Goal: Task Accomplishment & Management: Use online tool/utility

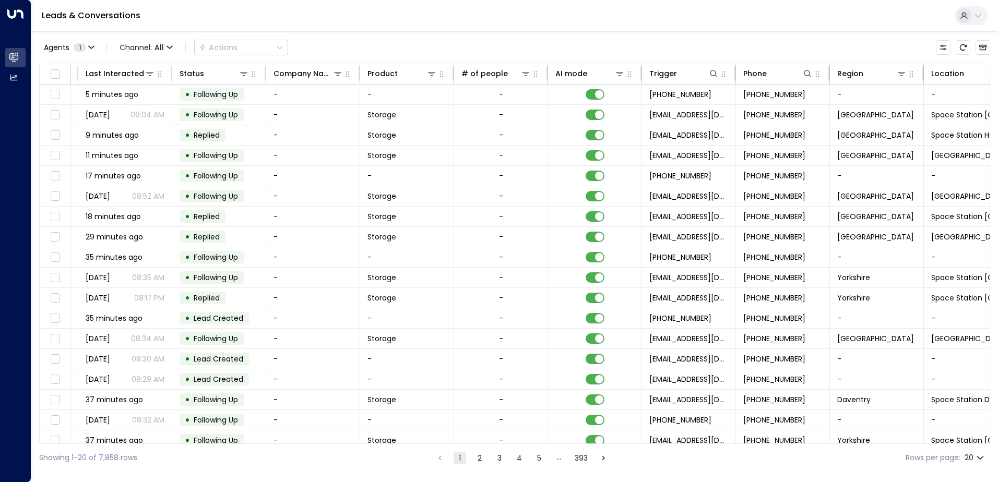
scroll to position [0, 213]
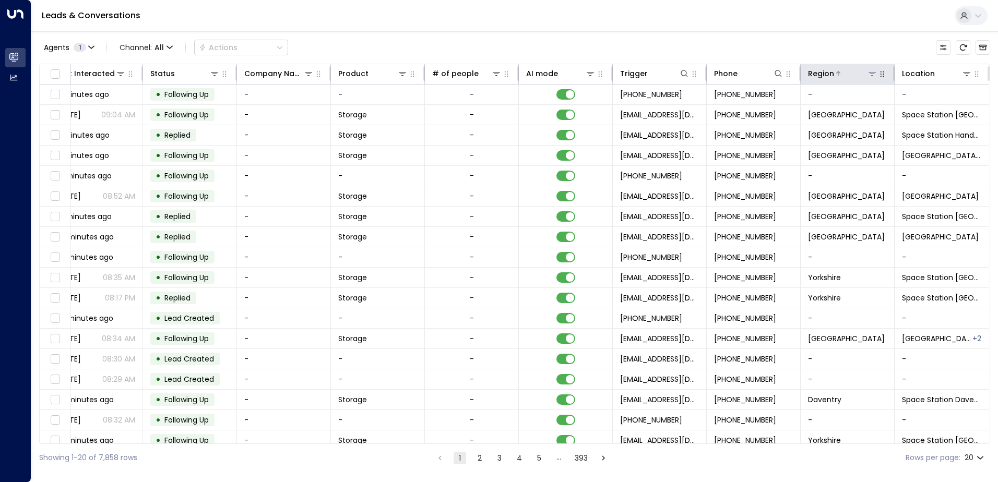
click at [863, 71] on div at bounding box center [855, 73] width 43 height 10
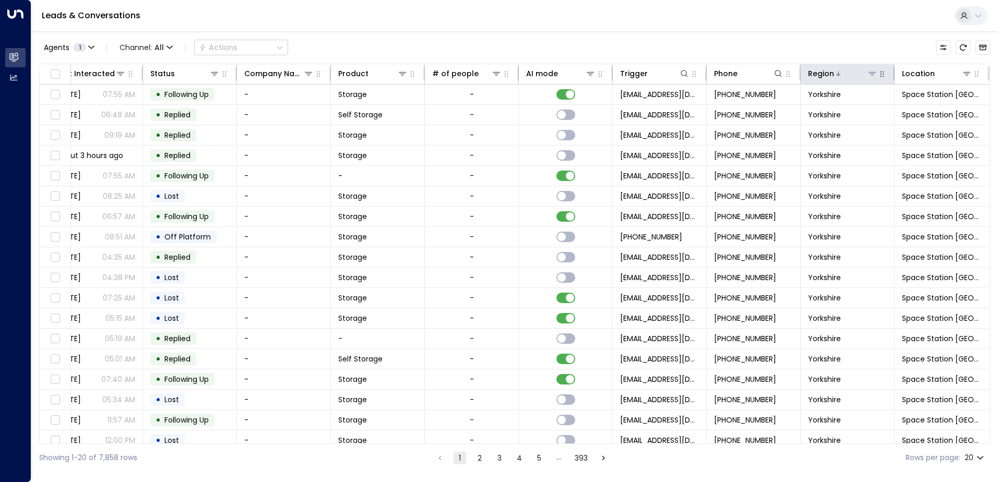
click at [864, 72] on div at bounding box center [855, 73] width 43 height 10
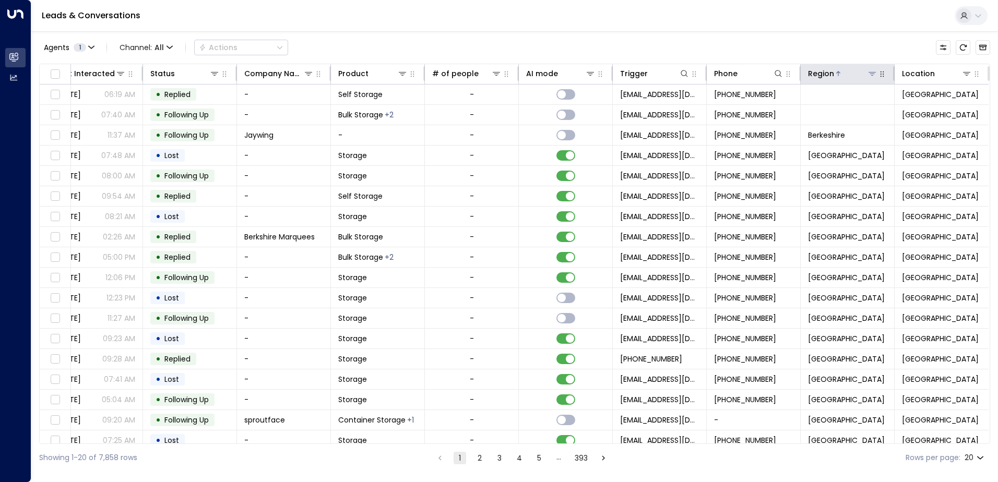
click at [872, 77] on icon at bounding box center [872, 73] width 8 height 8
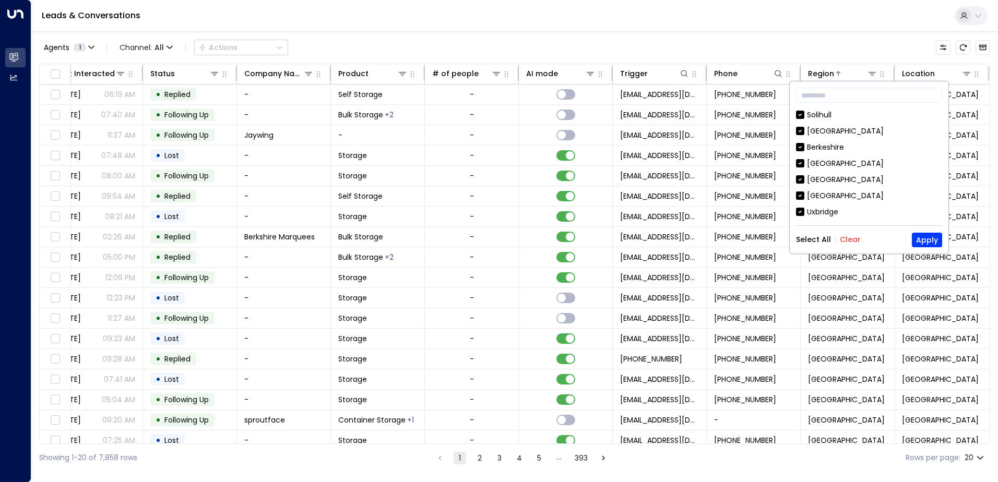
click at [850, 240] on button "Clear" at bounding box center [850, 239] width 21 height 8
click at [833, 209] on div "[GEOGRAPHIC_DATA]" at bounding box center [845, 213] width 77 height 11
click at [934, 240] on button "Apply" at bounding box center [927, 240] width 30 height 15
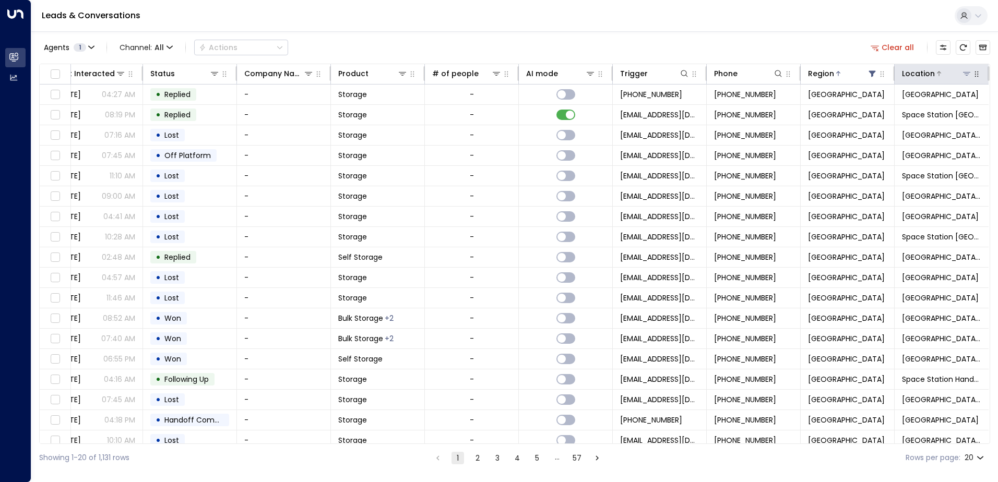
click at [963, 75] on icon at bounding box center [967, 73] width 8 height 8
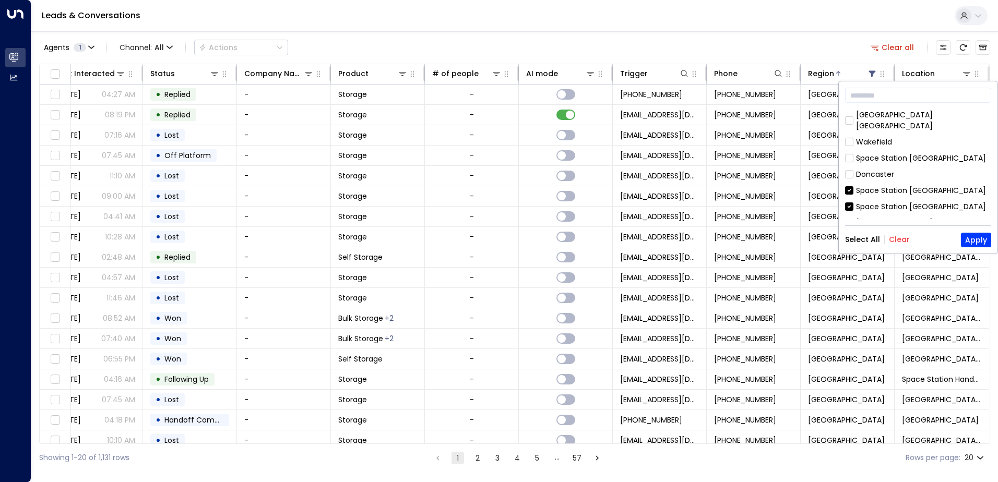
click at [894, 236] on button "Clear" at bounding box center [899, 239] width 21 height 8
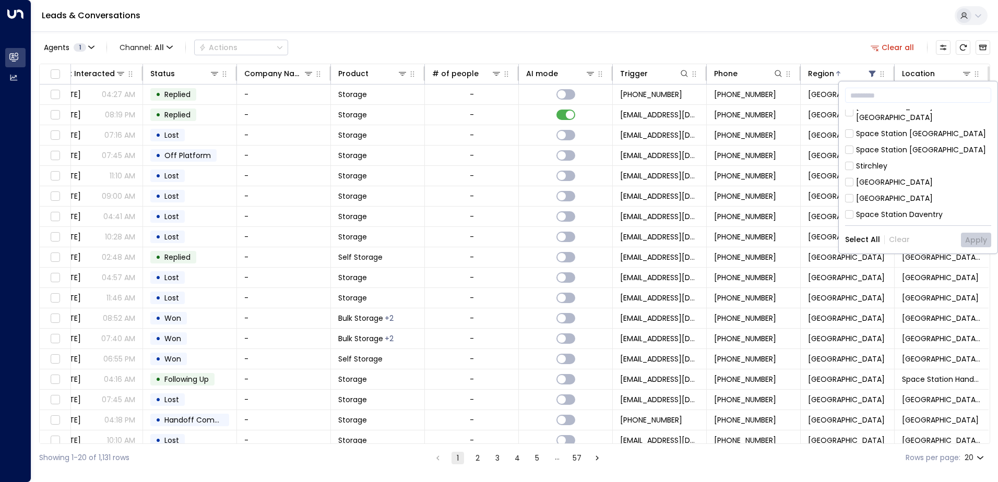
scroll to position [338, 0]
click at [883, 215] on div "[GEOGRAPHIC_DATA]" at bounding box center [894, 220] width 77 height 11
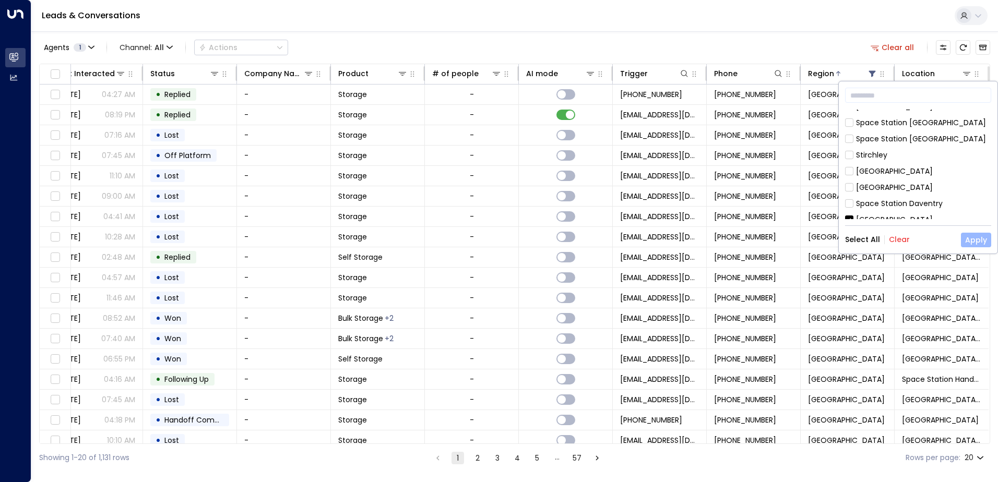
click at [976, 233] on button "Apply" at bounding box center [976, 240] width 30 height 15
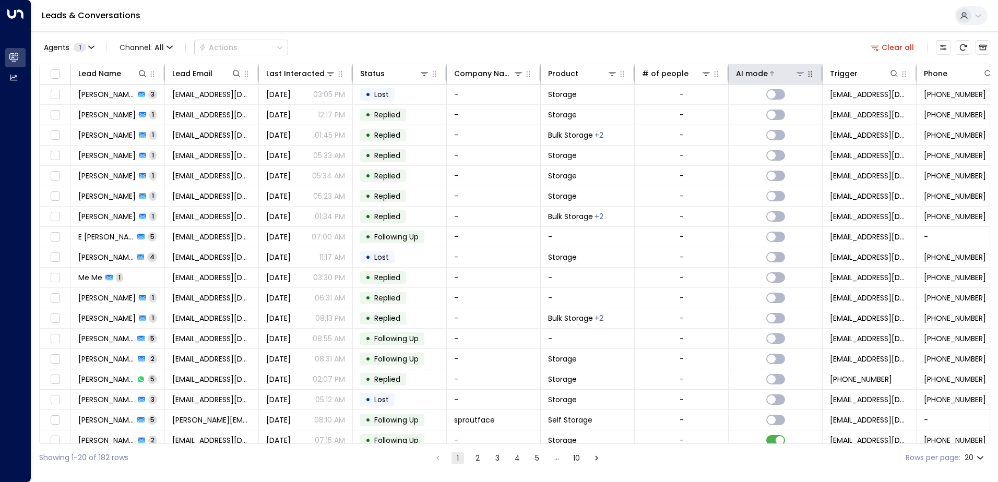
click at [769, 76] on icon at bounding box center [772, 73] width 6 height 6
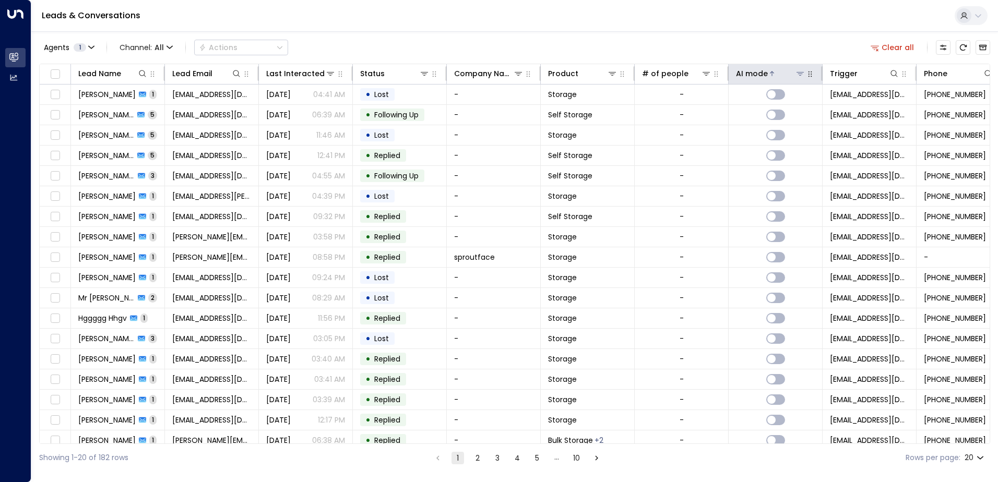
click at [769, 76] on icon at bounding box center [772, 73] width 6 height 6
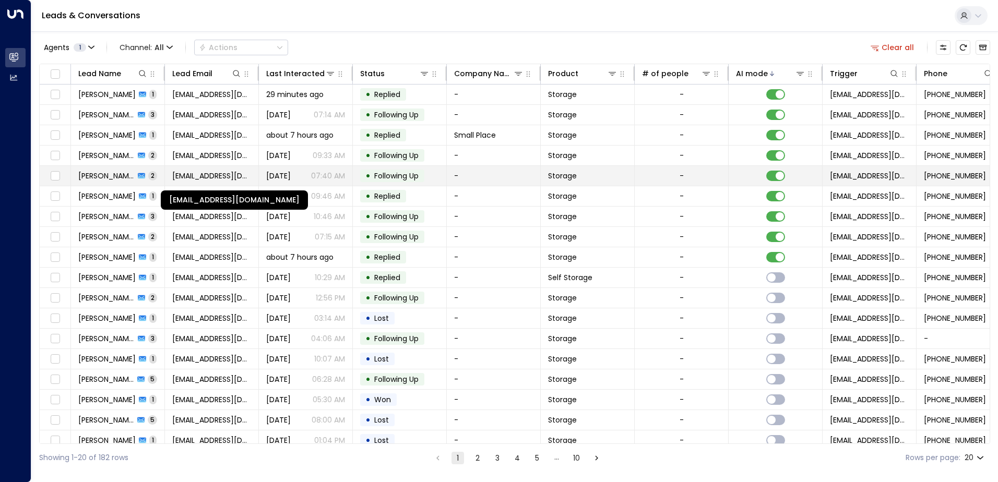
click at [215, 171] on span "[EMAIL_ADDRESS][DOMAIN_NAME]" at bounding box center [211, 176] width 79 height 10
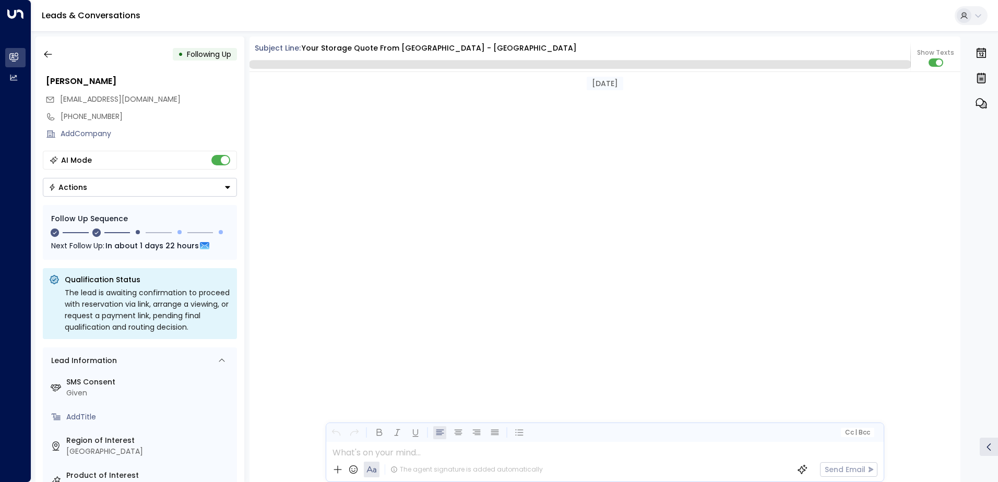
scroll to position [1020, 0]
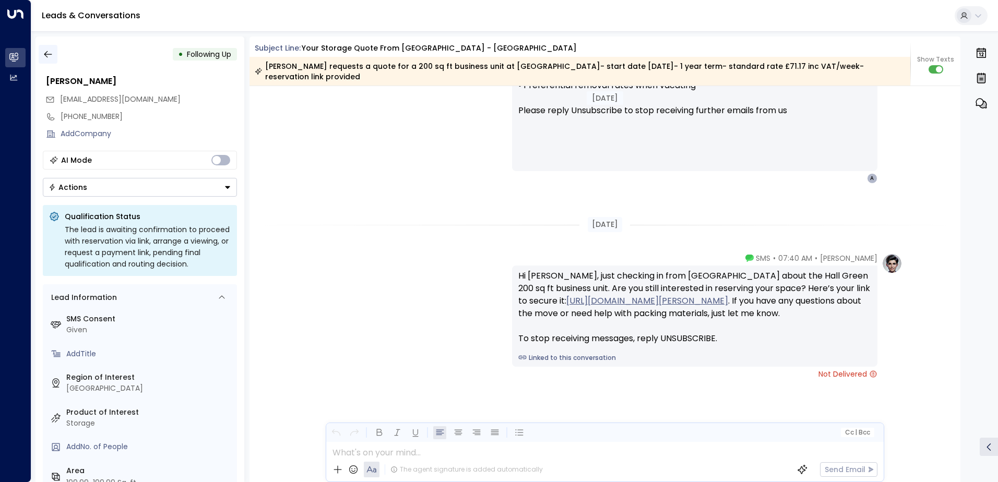
click at [45, 60] on button "button" at bounding box center [48, 54] width 19 height 19
